Goal: Information Seeking & Learning: Compare options

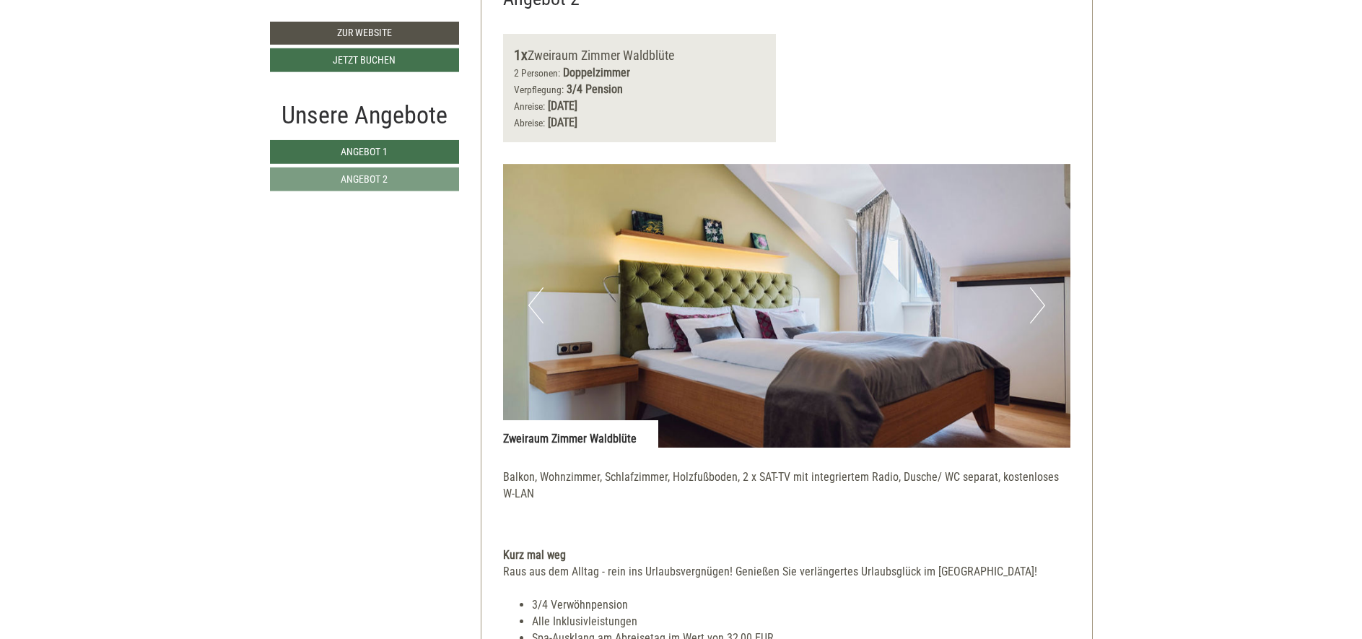
scroll to position [1906, 0]
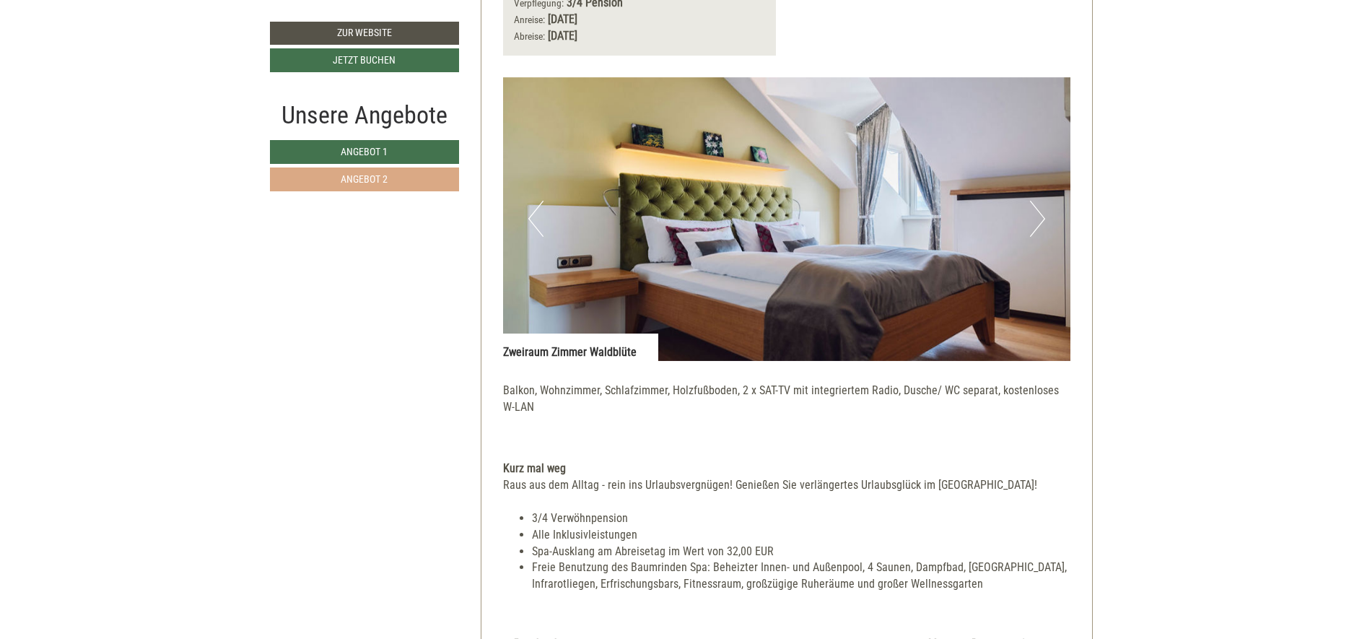
click at [427, 183] on link "Angebot 2" at bounding box center [364, 179] width 189 height 24
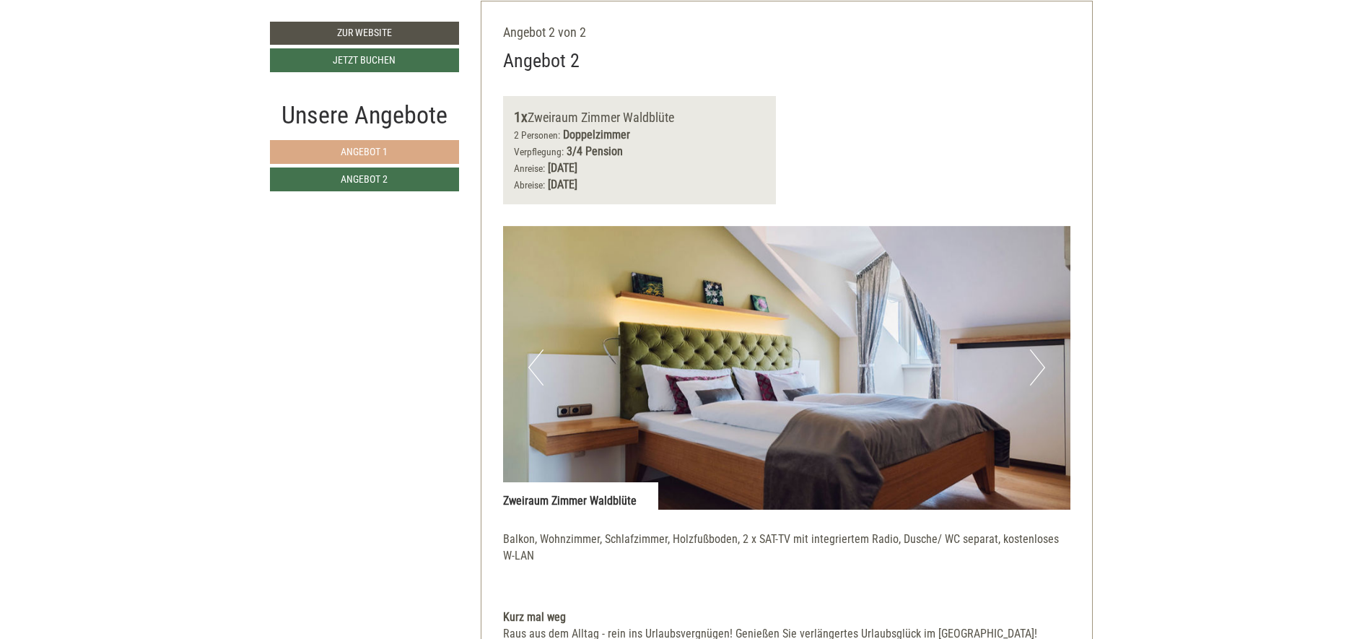
click at [428, 149] on link "Angebot 1" at bounding box center [364, 152] width 189 height 24
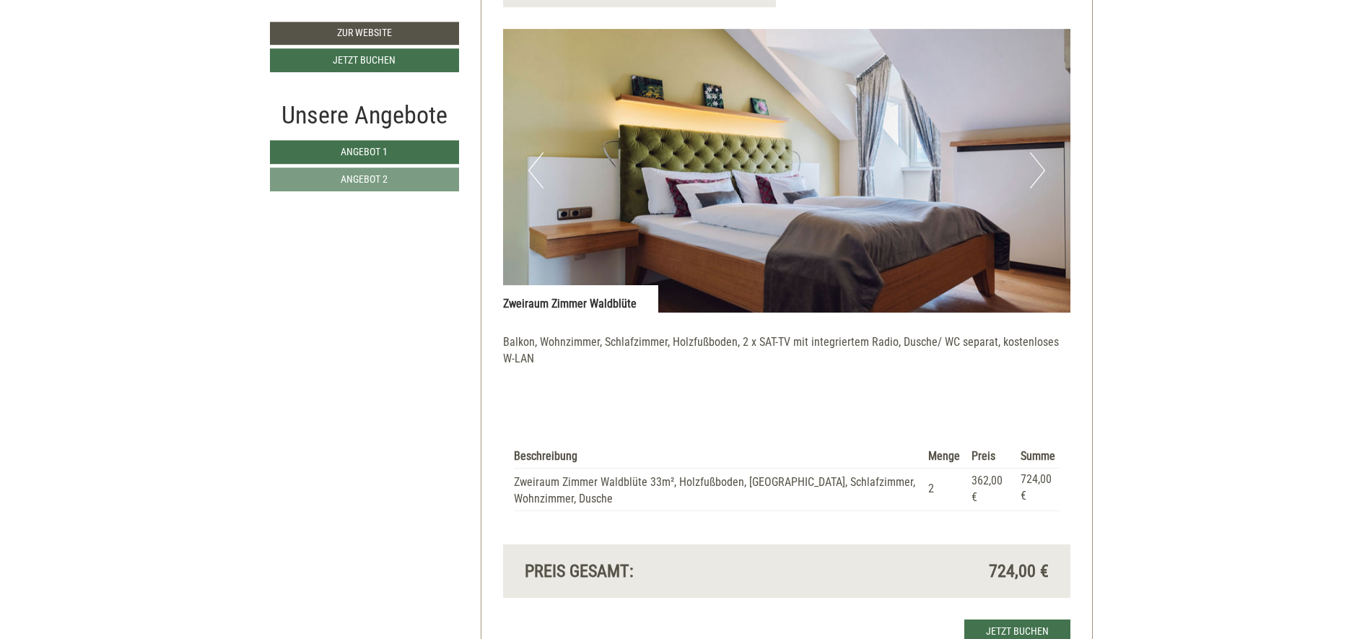
scroll to position [1299, 0]
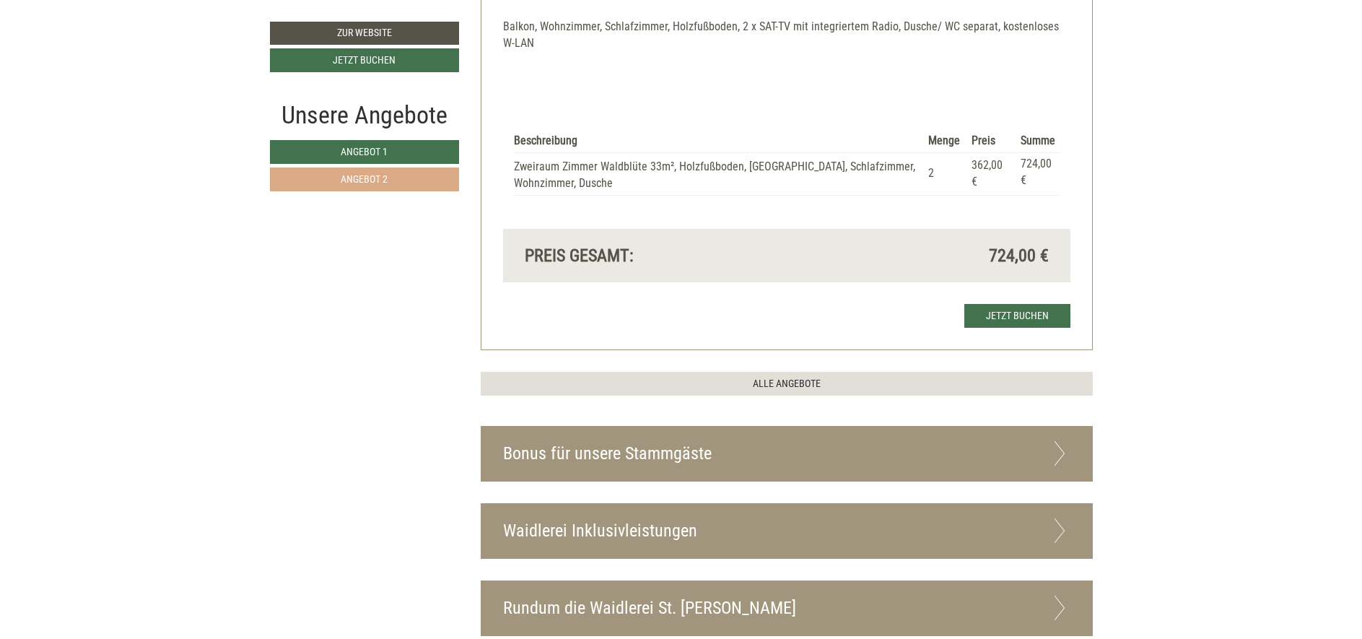
click at [396, 173] on link "Angebot 2" at bounding box center [364, 179] width 189 height 24
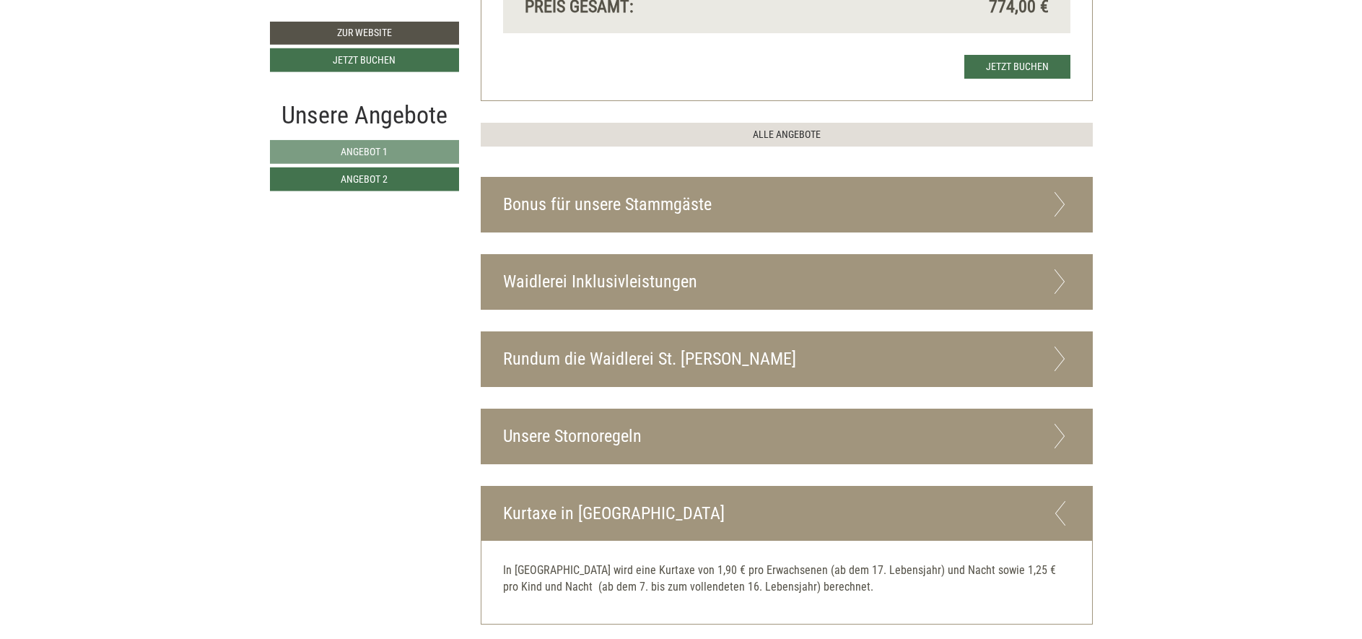
scroll to position [1913, 0]
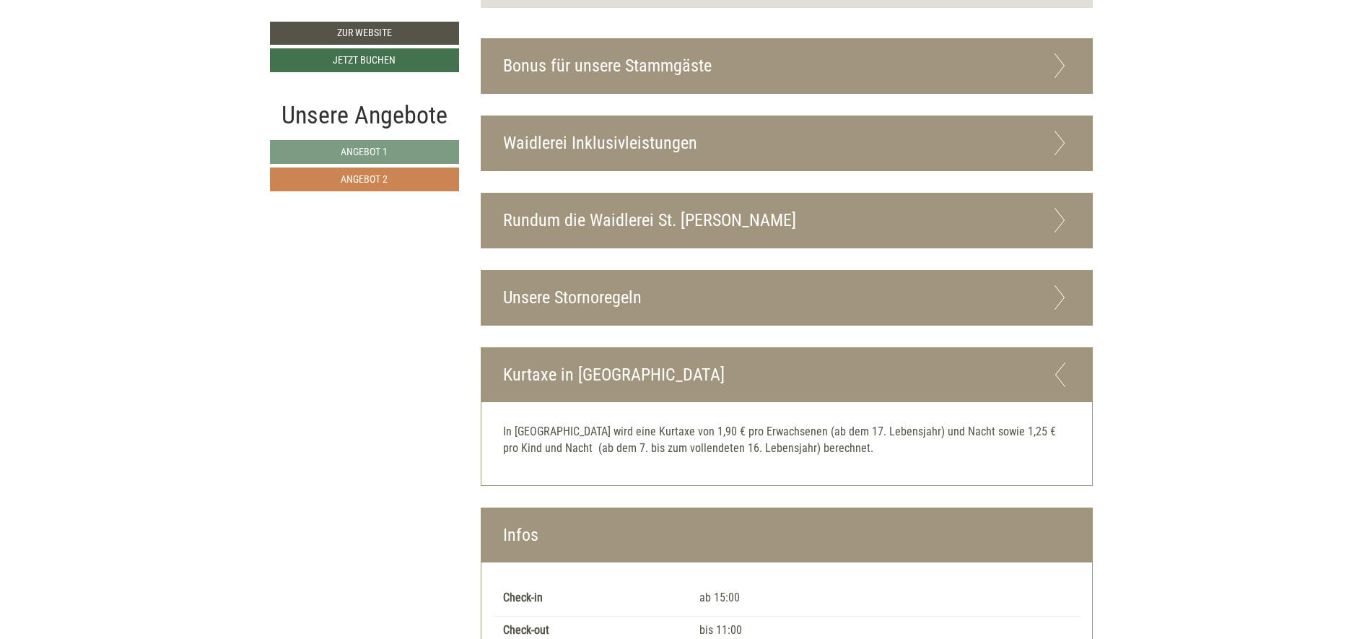
click at [378, 183] on span "Angebot 2" at bounding box center [364, 179] width 47 height 12
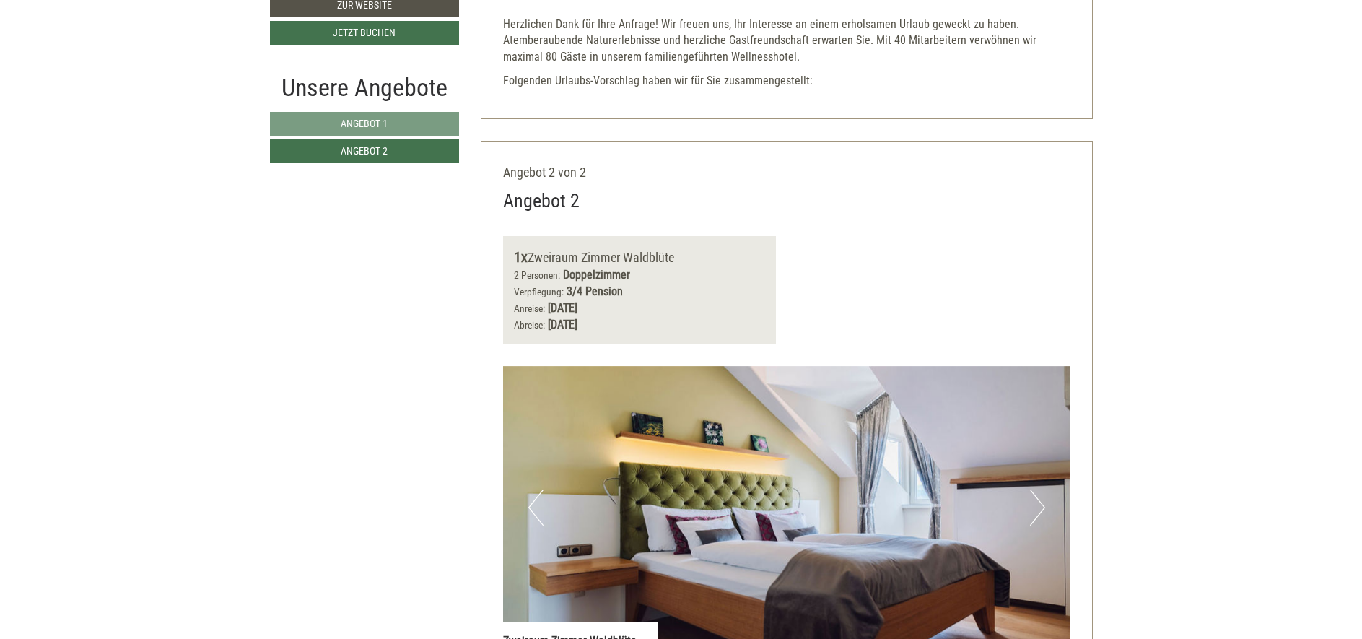
scroll to position [614, 0]
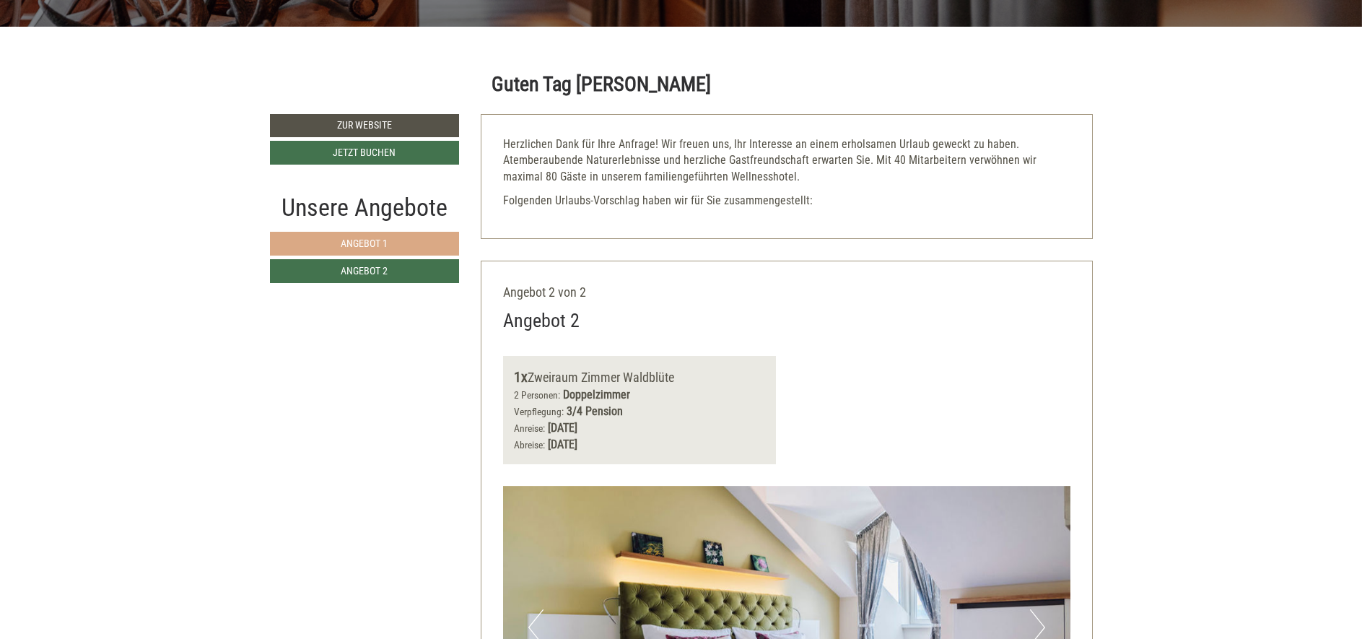
click at [420, 248] on link "Angebot 1" at bounding box center [365, 244] width 190 height 24
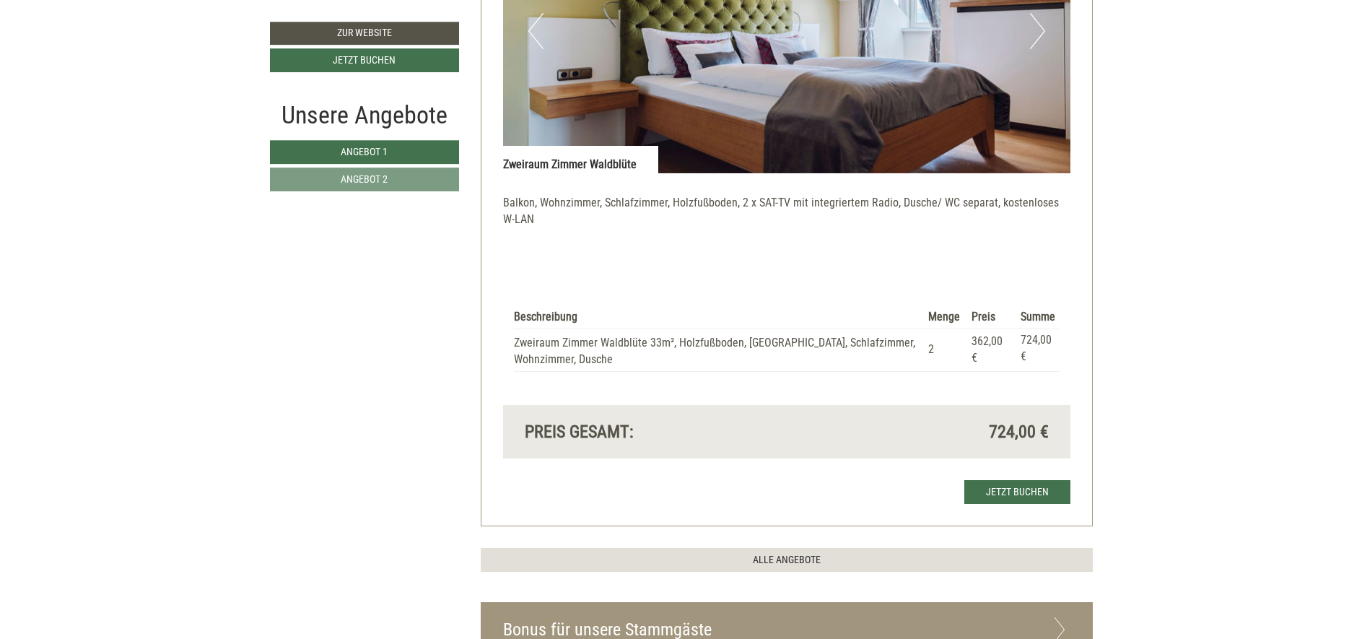
scroll to position [1220, 0]
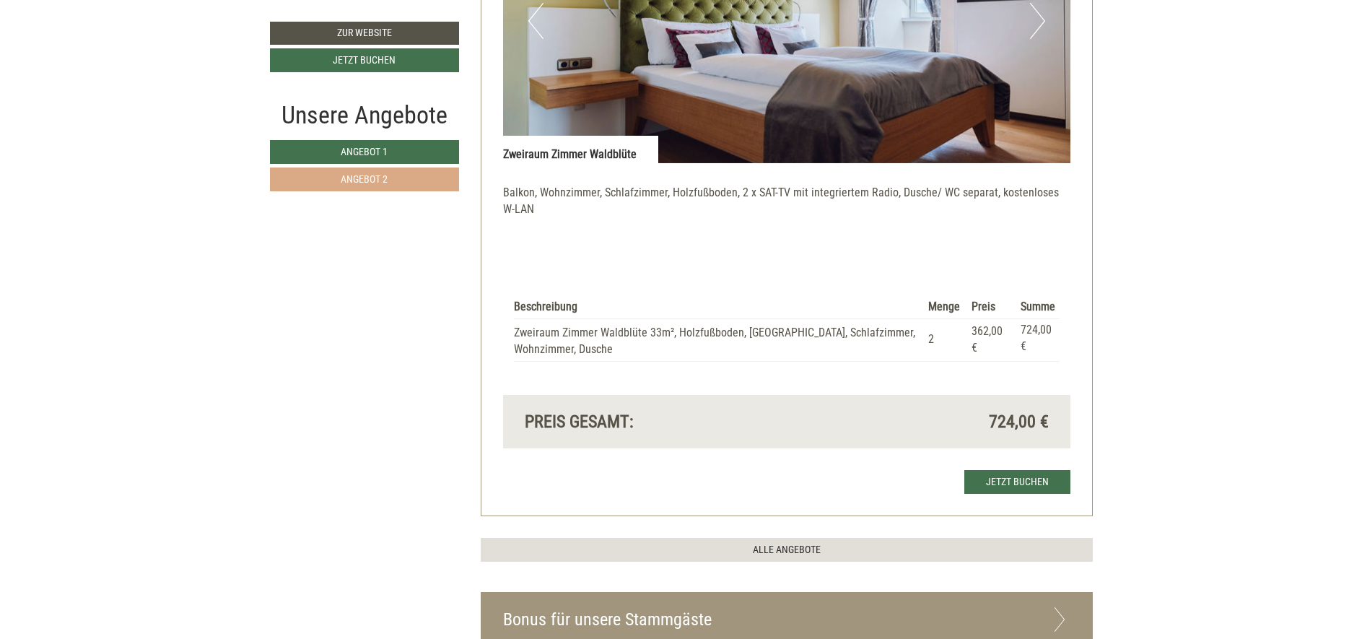
click at [404, 178] on link "Angebot 2" at bounding box center [364, 179] width 189 height 24
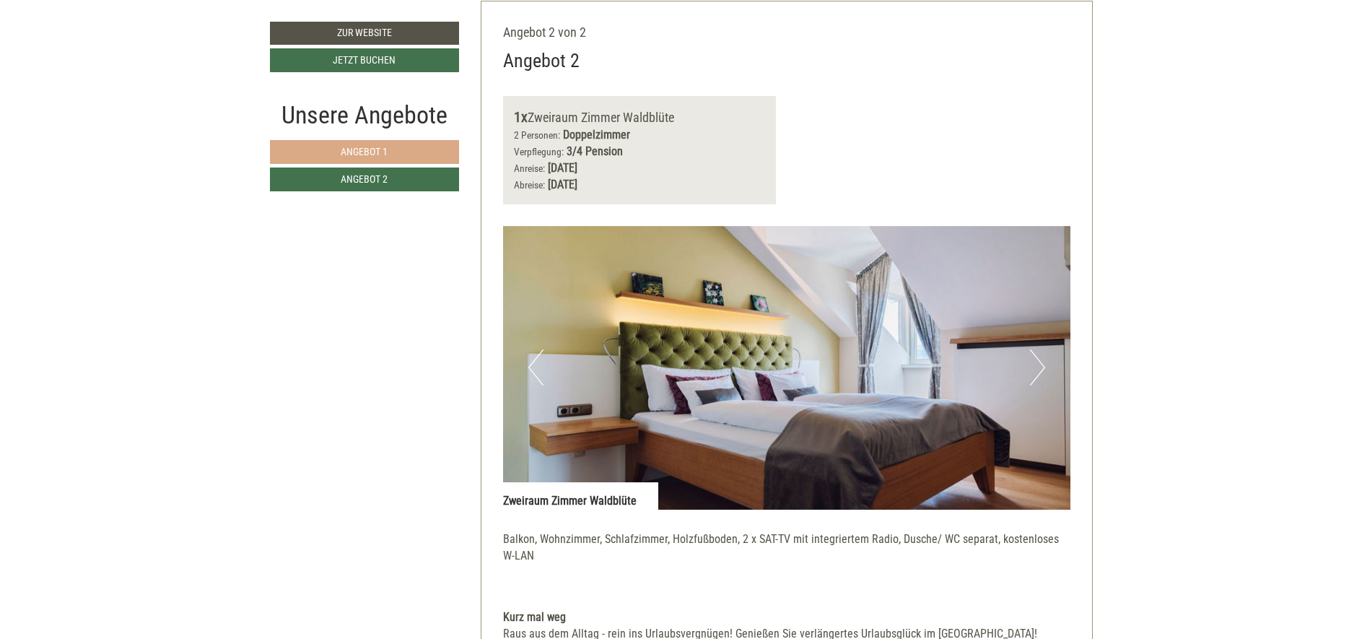
click at [409, 157] on link "Angebot 1" at bounding box center [364, 152] width 189 height 24
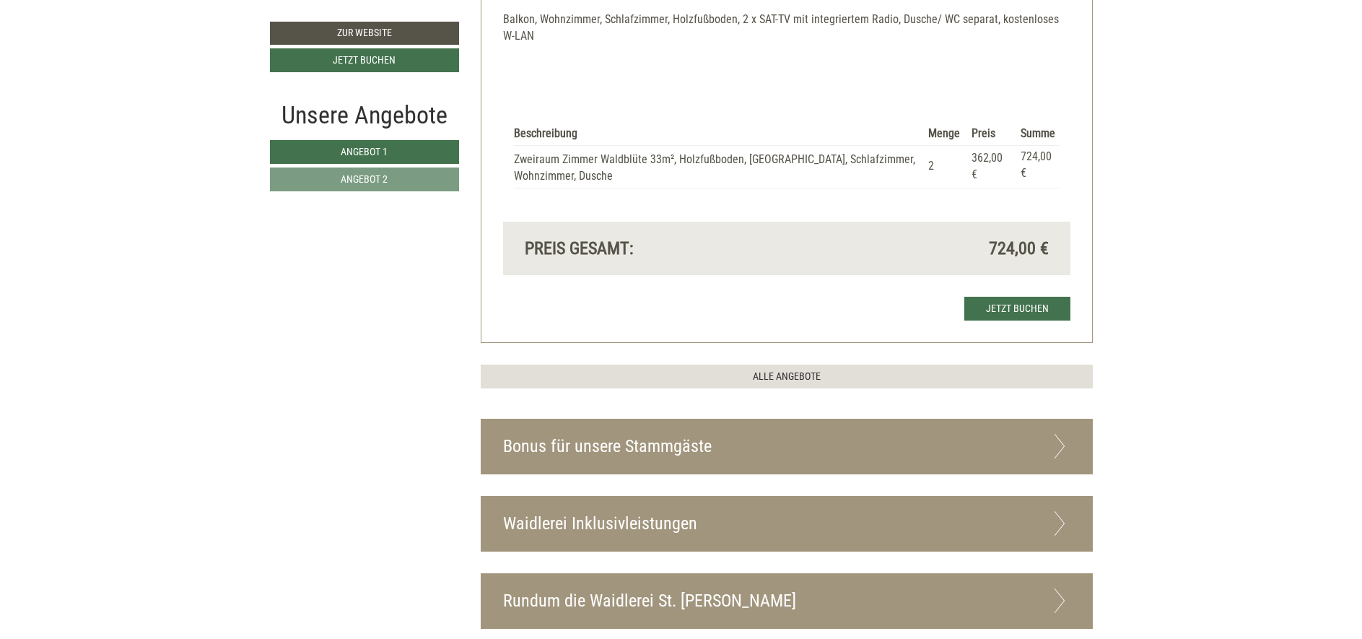
scroll to position [1307, 0]
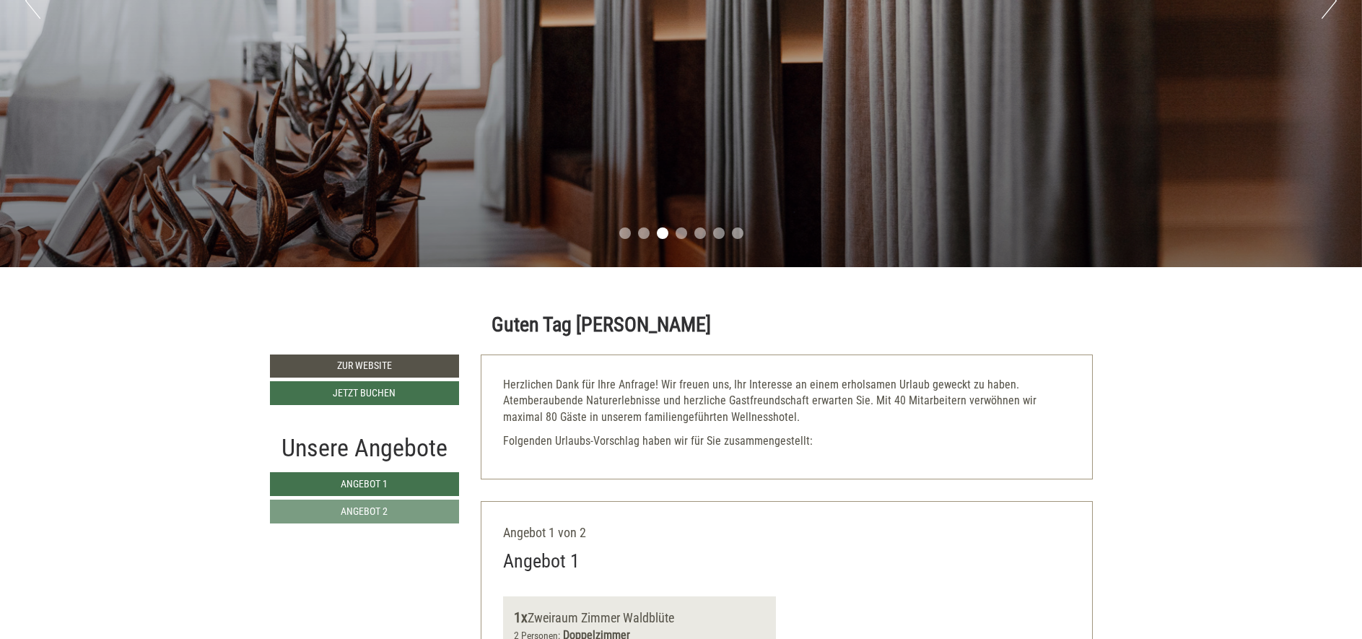
scroll to position [520, 0]
